Goal: Complete application form

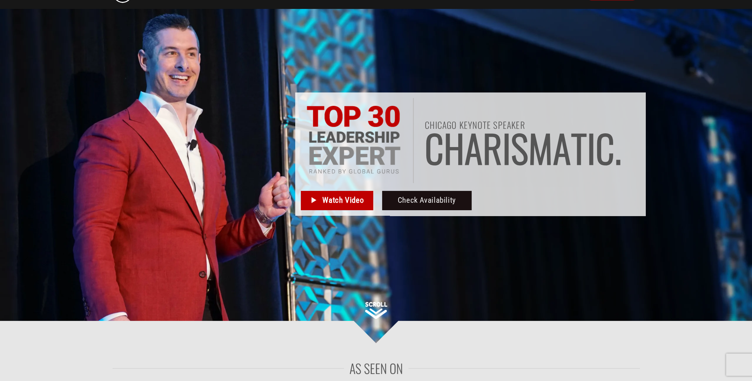
scroll to position [37, 0]
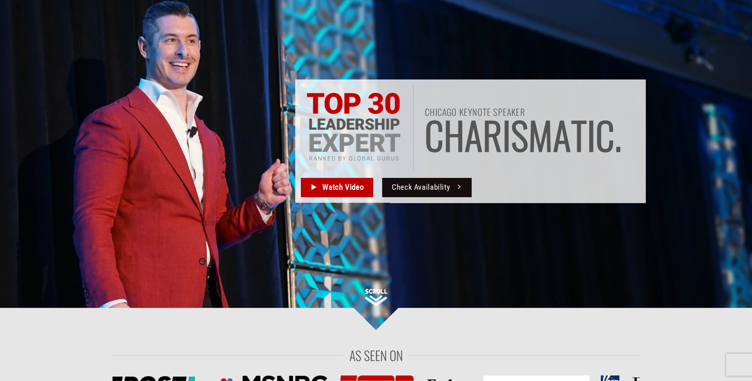
click at [406, 182] on span "Check Availability" at bounding box center [421, 187] width 58 height 12
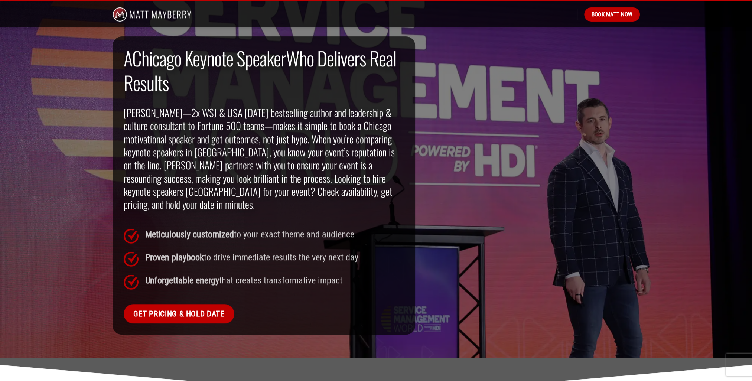
scroll to position [631, 0]
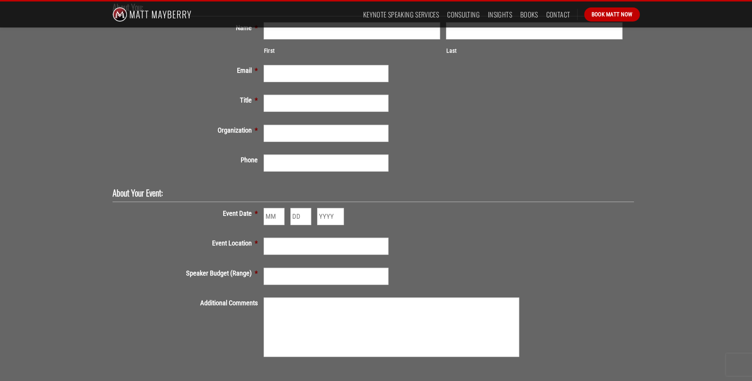
scroll to position [111, 0]
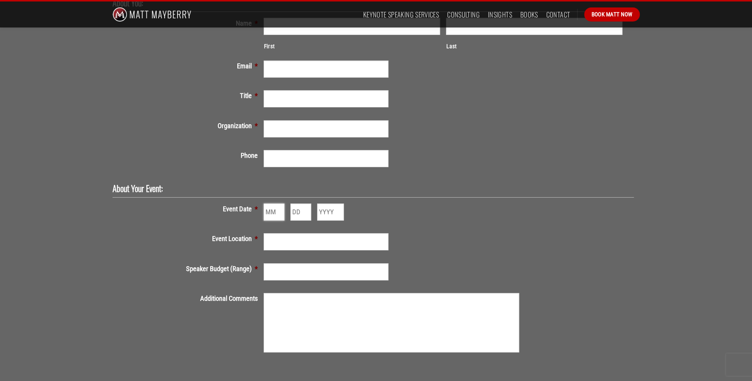
click at [276, 211] on input "Month" at bounding box center [274, 212] width 21 height 17
type input "1"
click at [282, 211] on input "1" at bounding box center [274, 212] width 21 height 17
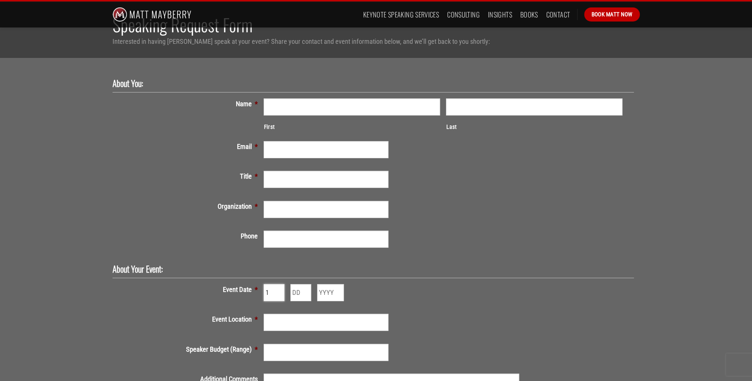
scroll to position [0, 0]
